Goal: Task Accomplishment & Management: Use online tool/utility

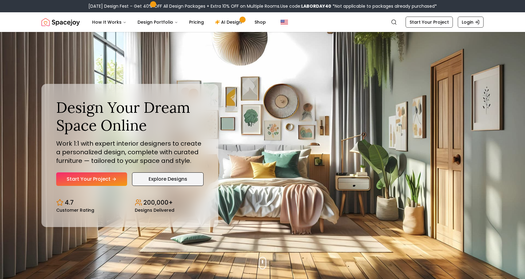
click at [141, 180] on link "Explore Designs" at bounding box center [168, 179] width 72 height 14
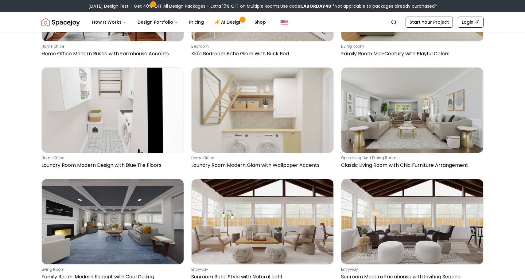
scroll to position [532, 0]
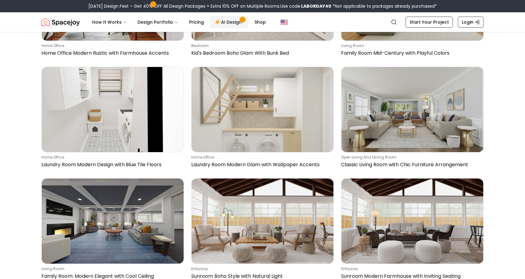
click at [226, 18] on link "AI Design" at bounding box center [229, 22] width 38 height 12
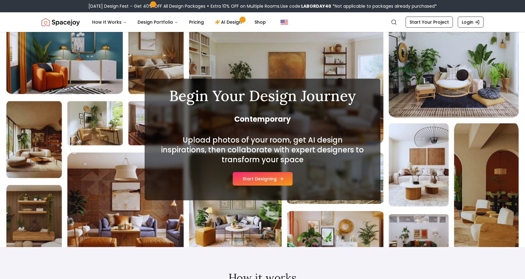
click at [250, 178] on button "Start Designing" at bounding box center [263, 179] width 60 height 14
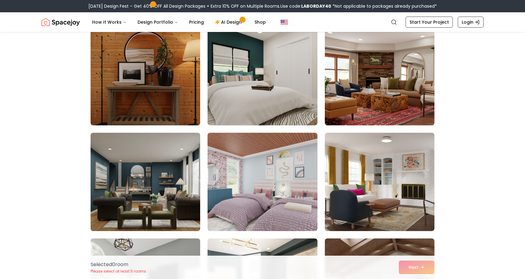
scroll to position [1431, 0]
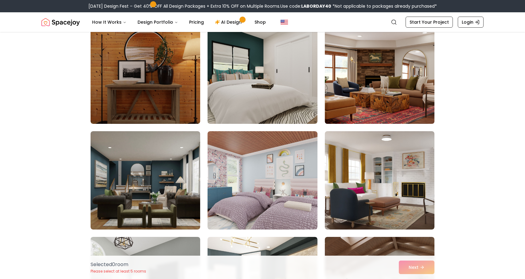
click at [387, 81] on img at bounding box center [379, 74] width 115 height 103
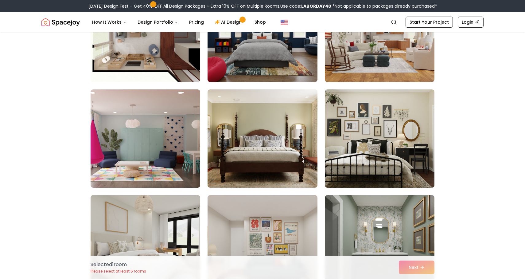
scroll to position [2952, 0]
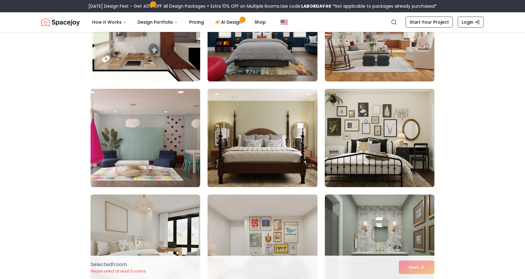
click at [231, 145] on img at bounding box center [262, 137] width 115 height 103
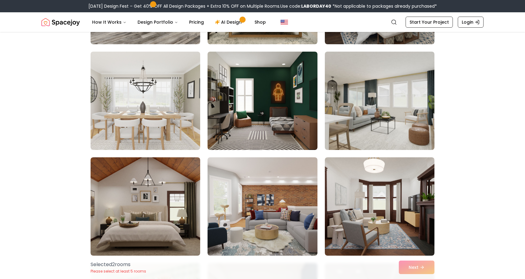
scroll to position [0, 0]
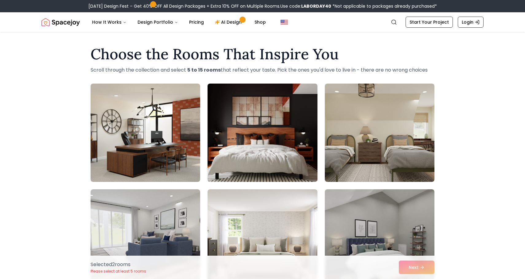
click at [293, 143] on img at bounding box center [262, 132] width 115 height 103
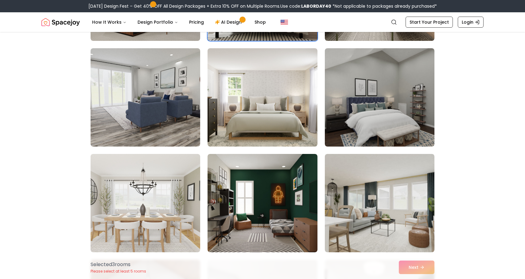
scroll to position [141, 0]
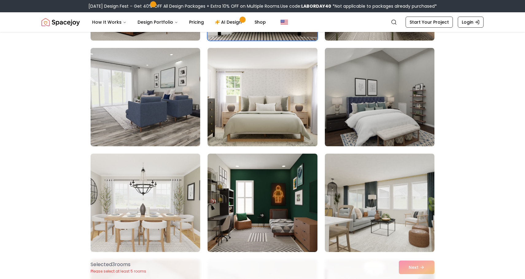
click at [284, 114] on img at bounding box center [262, 96] width 115 height 103
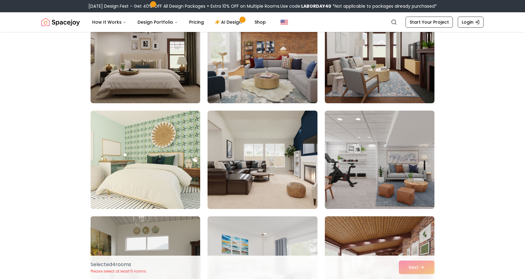
scroll to position [406, 0]
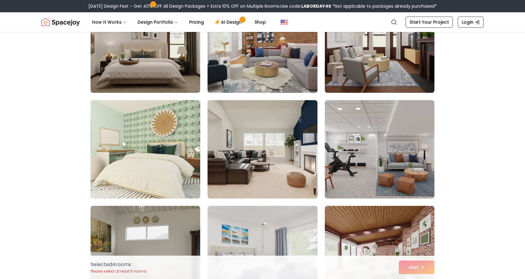
click at [135, 185] on img at bounding box center [145, 149] width 115 height 103
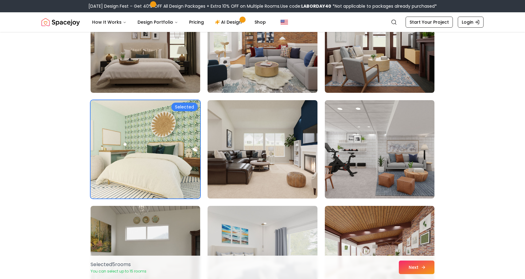
click at [410, 264] on button "Next" at bounding box center [417, 267] width 36 height 14
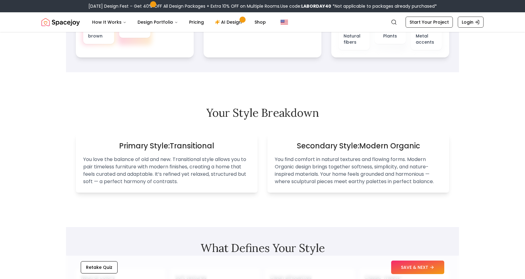
scroll to position [314, 0]
